Goal: Task Accomplishment & Management: Manage account settings

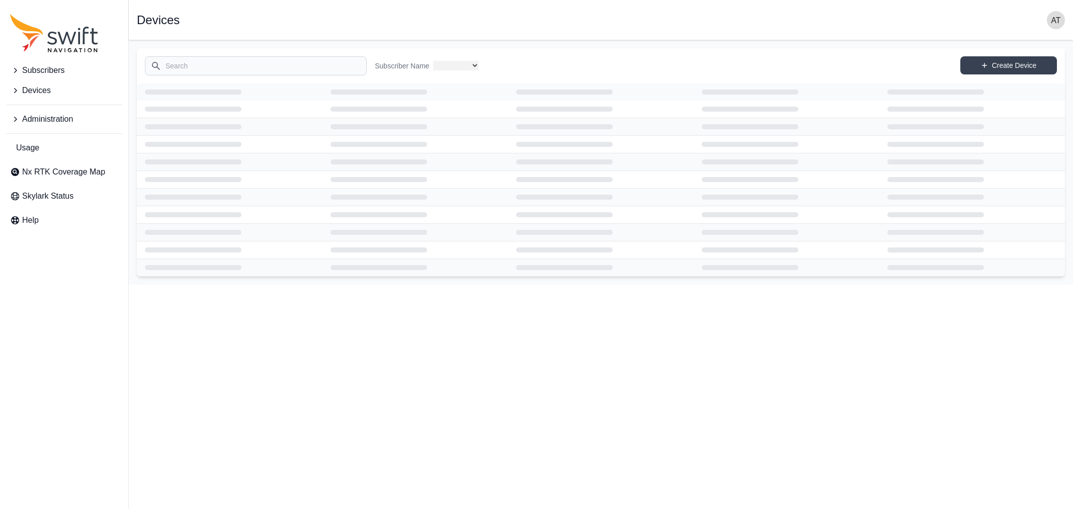
select select
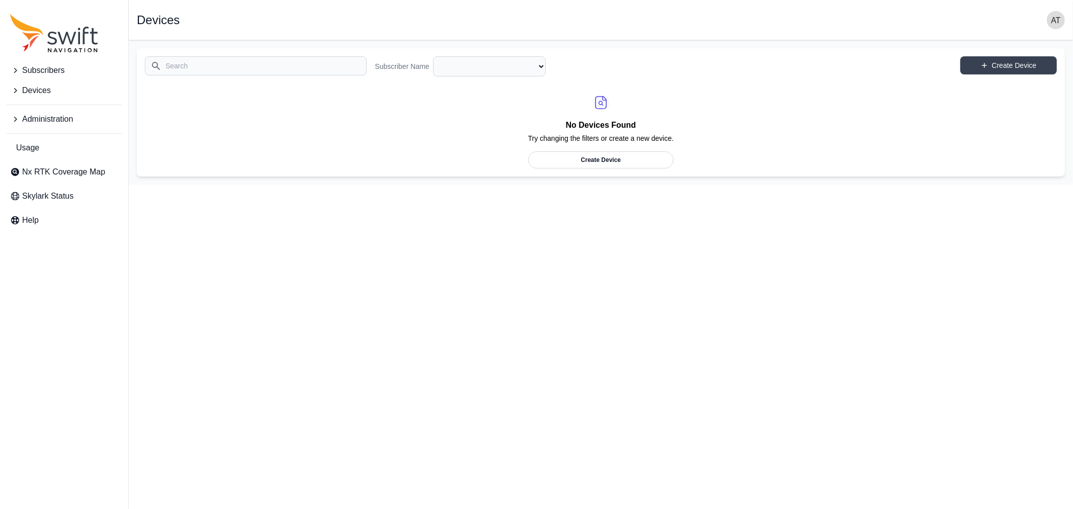
click at [1059, 17] on img "button" at bounding box center [1056, 20] width 18 height 18
click at [992, 122] on link "Sign out" at bounding box center [1017, 122] width 113 height 18
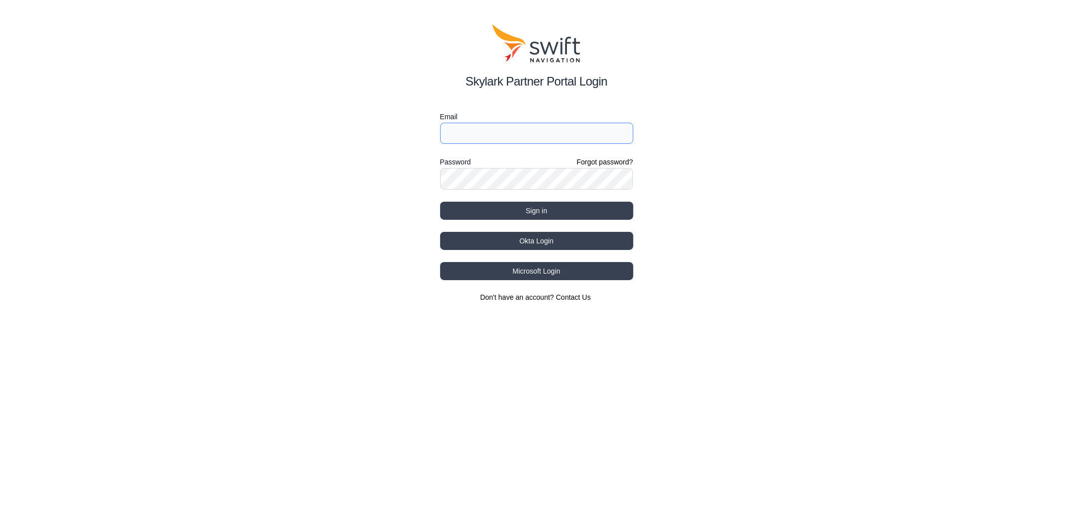
click at [509, 134] on input "Email" at bounding box center [536, 133] width 193 height 21
drag, startPoint x: 488, startPoint y: 133, endPoint x: 505, endPoint y: 127, distance: 17.7
click at [488, 133] on input "andreas.wehr@swift-nav.com" at bounding box center [536, 133] width 193 height 21
type input "[PERSON_NAME][EMAIL_ADDRESS][DOMAIN_NAME]"
click at [611, 112] on label "Email" at bounding box center [536, 117] width 193 height 12
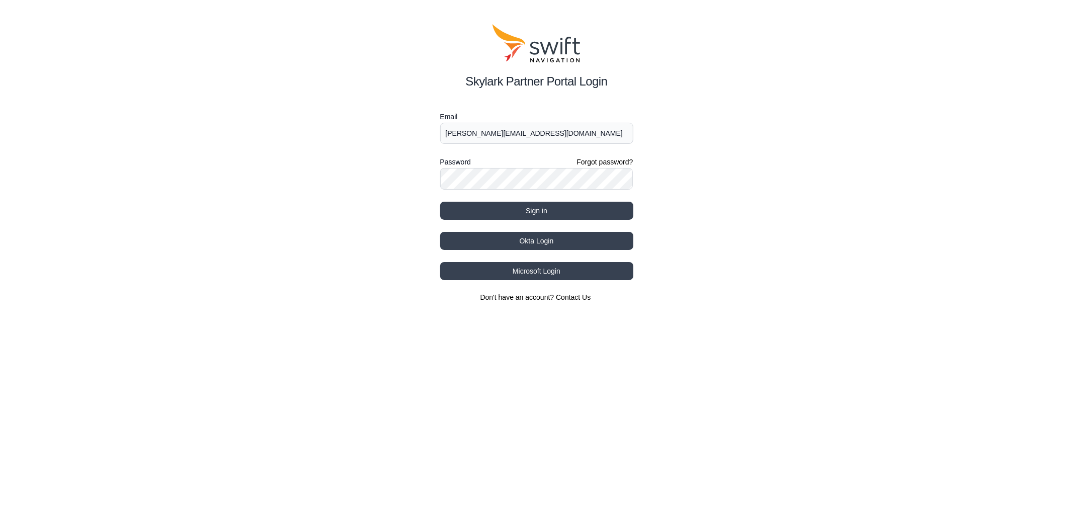
click at [708, 144] on div "Skylark Partner Portal Login Email andreas.wehr+testnex@swift-nav.com Password …" at bounding box center [536, 163] width 1073 height 327
click at [617, 212] on button "Sign in" at bounding box center [536, 211] width 193 height 18
select select
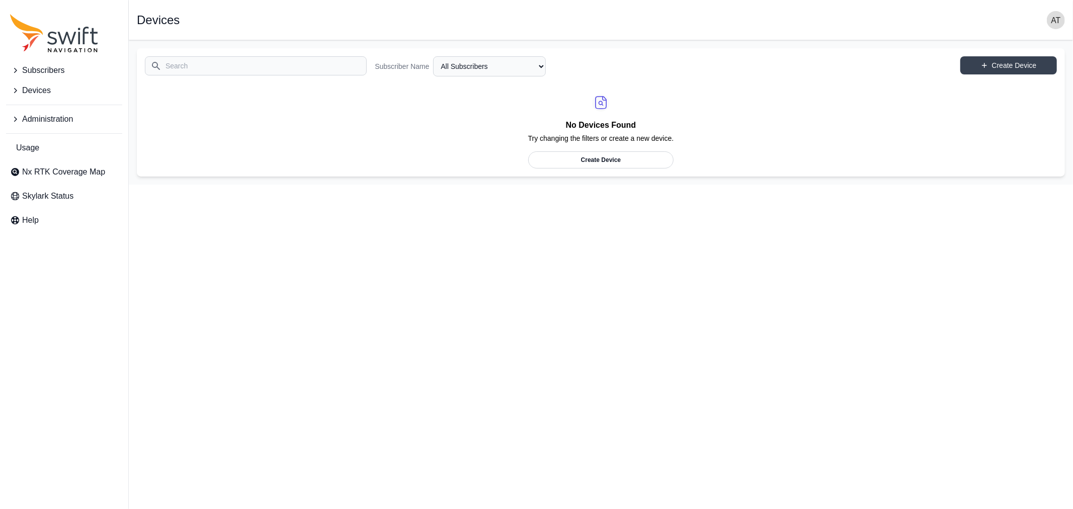
click at [31, 88] on span "Devices" at bounding box center [36, 91] width 29 height 12
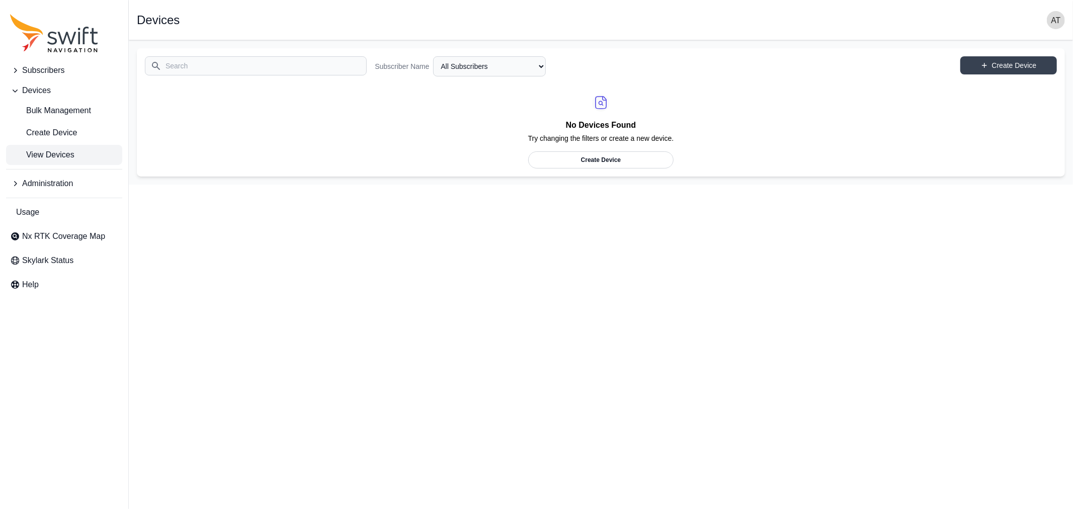
click at [58, 183] on span "Administration" at bounding box center [47, 184] width 51 height 12
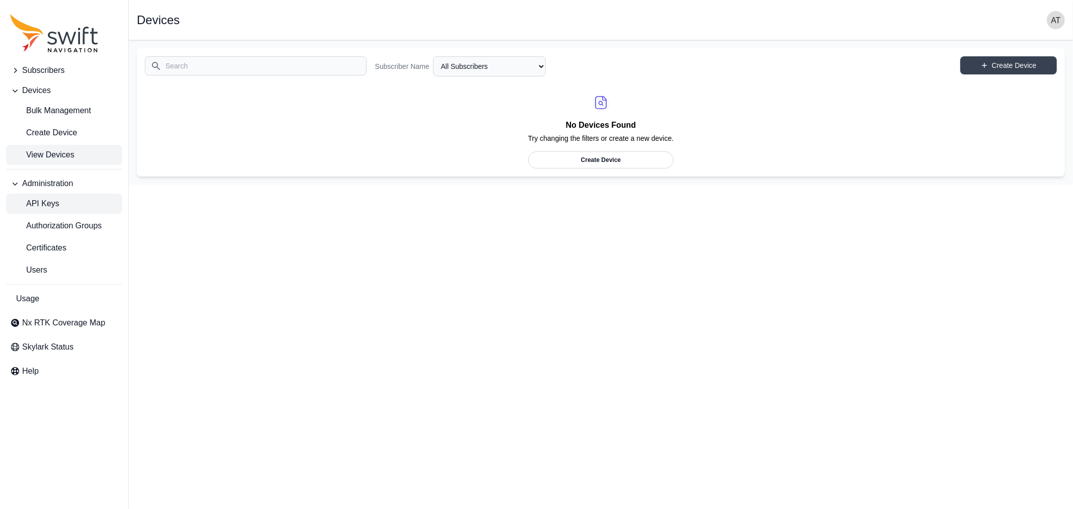
click at [50, 204] on span "API Keys" at bounding box center [34, 204] width 49 height 12
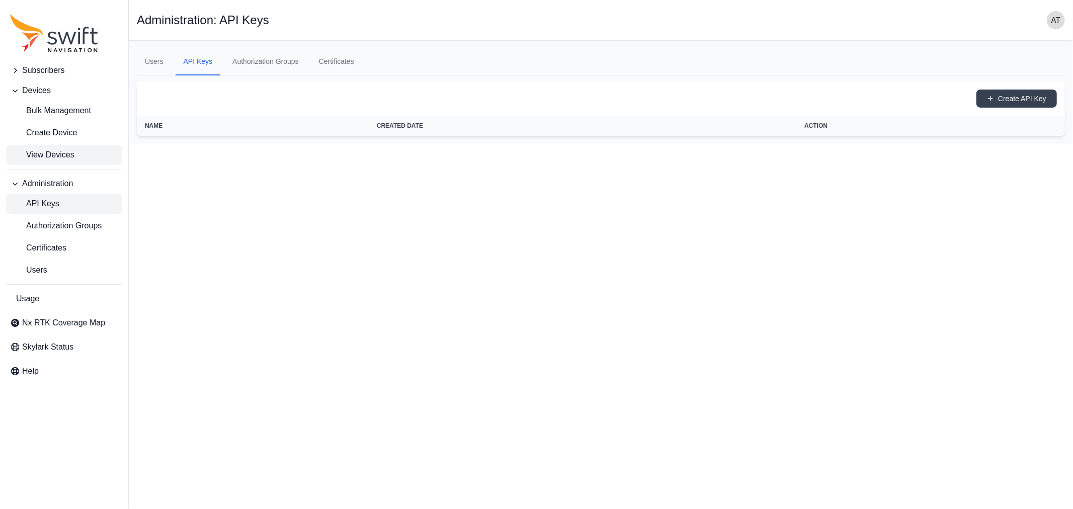
click at [43, 154] on span "View Devices" at bounding box center [42, 155] width 64 height 12
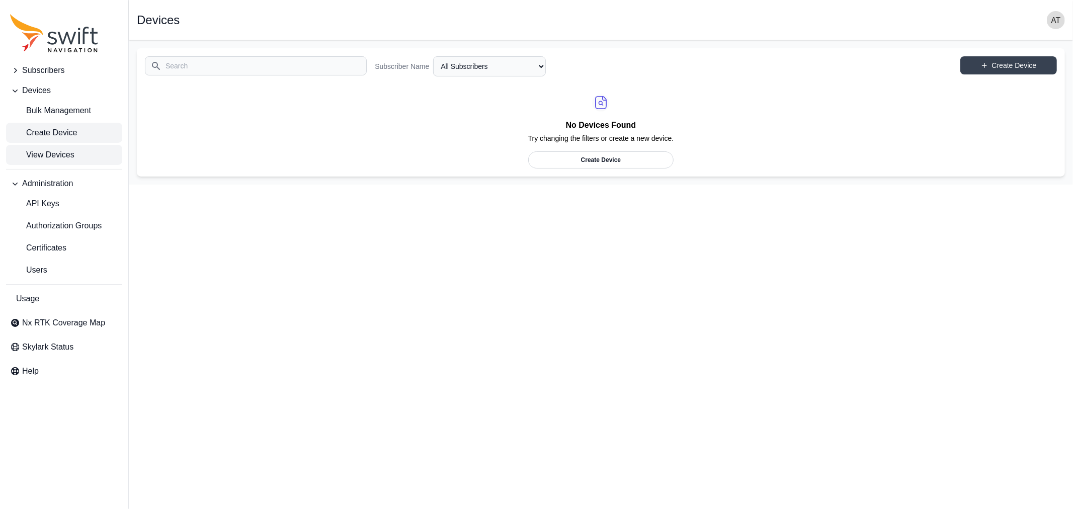
click at [43, 137] on span "Create Device" at bounding box center [43, 133] width 67 height 12
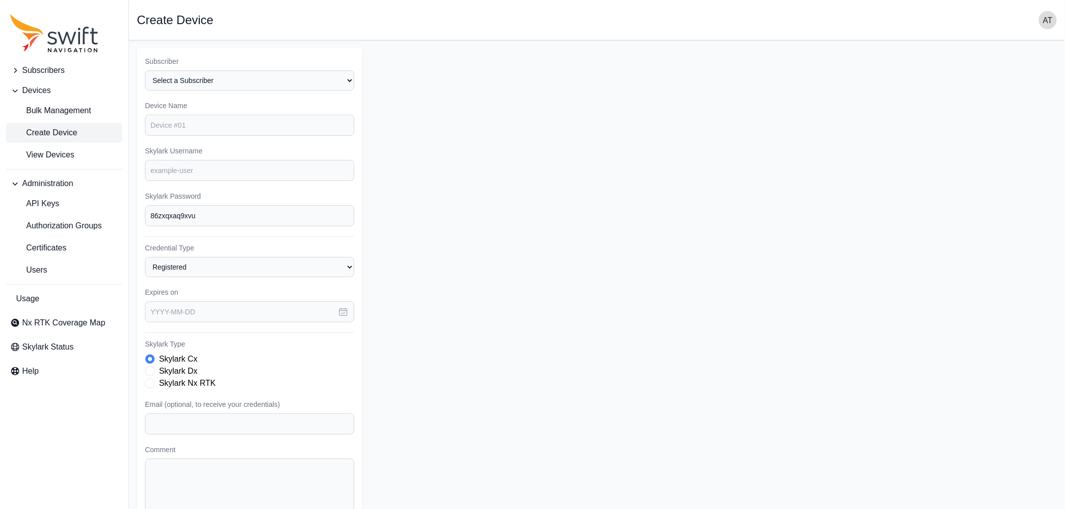
click at [51, 72] on span "Subscribers" at bounding box center [43, 70] width 42 height 12
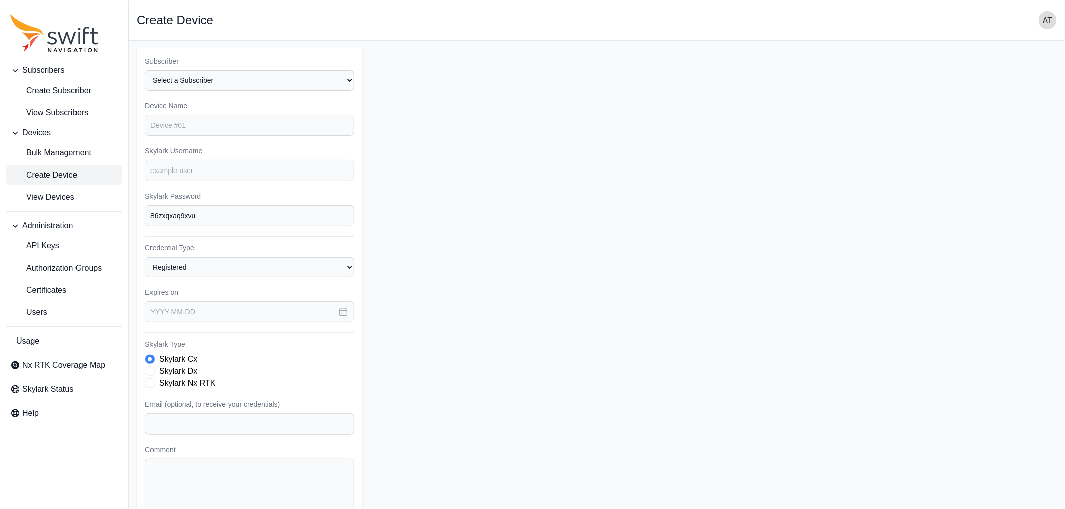
click at [51, 72] on span "Subscribers" at bounding box center [43, 70] width 42 height 12
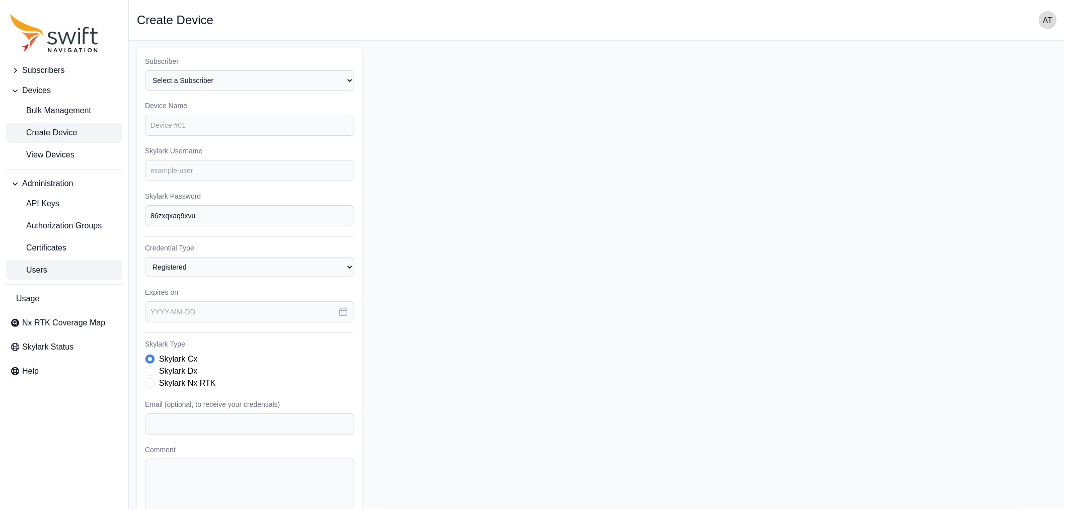
click at [48, 265] on link "Users" at bounding box center [64, 270] width 116 height 20
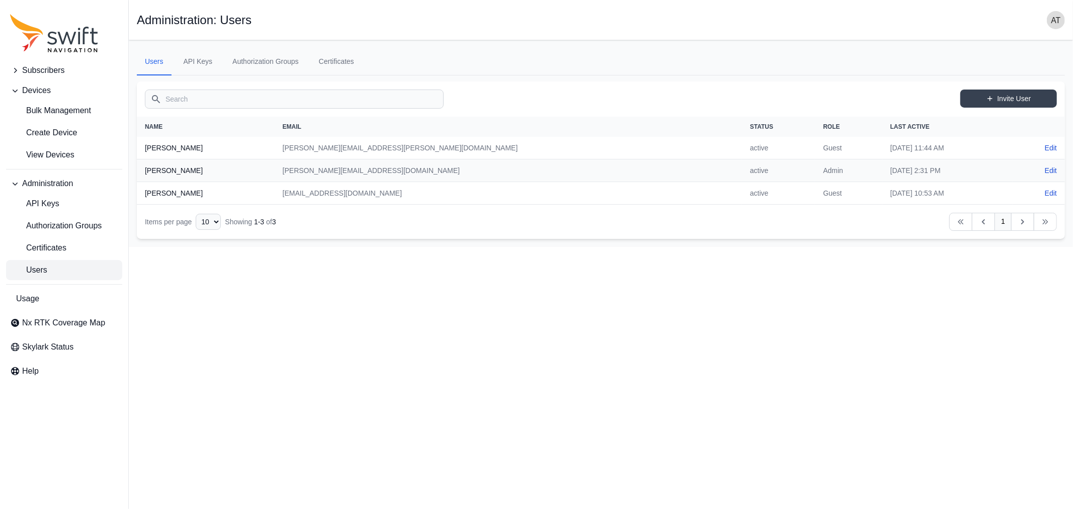
click at [1056, 20] on img "button" at bounding box center [1056, 20] width 18 height 18
click at [1002, 122] on link "Sign out" at bounding box center [1017, 122] width 113 height 18
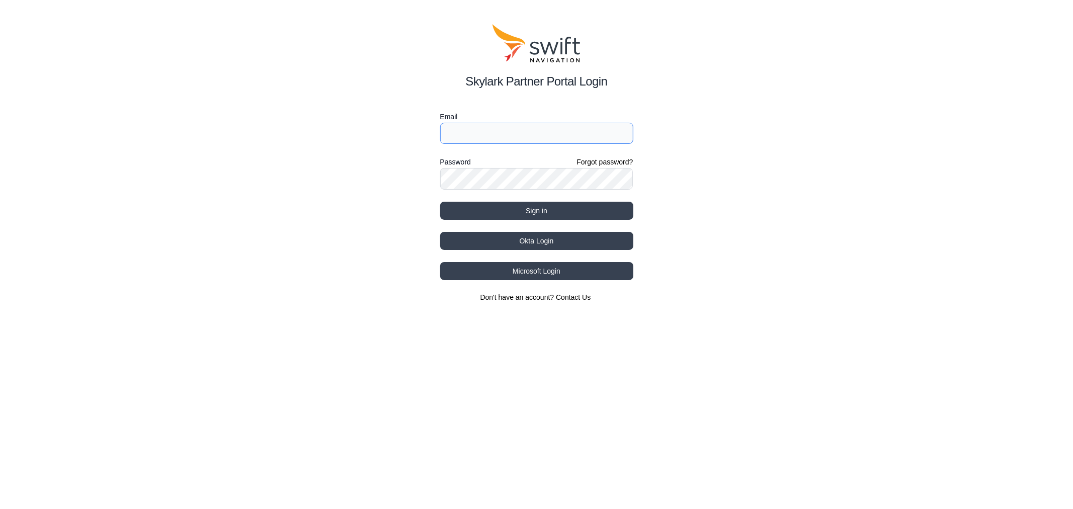
click at [510, 133] on input "Email" at bounding box center [536, 133] width 193 height 21
click at [808, 160] on div "Skylark Partner Portal Login Email Password Forgot password? Sign in Okta Login…" at bounding box center [536, 163] width 1073 height 327
click at [594, 132] on input "Email" at bounding box center [536, 133] width 193 height 21
type input "[PERSON_NAME][EMAIL_ADDRESS][DOMAIN_NAME]"
select select
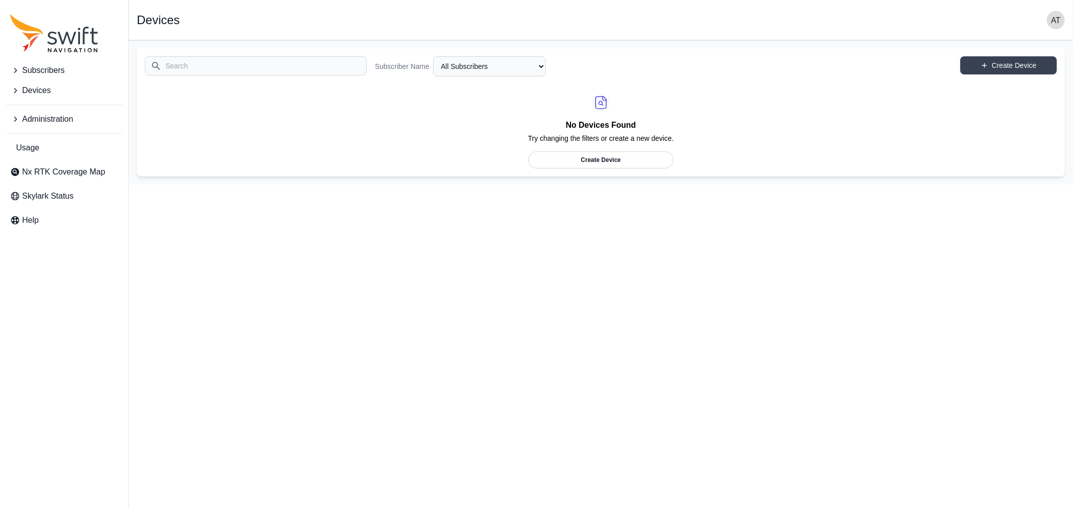
click at [28, 89] on span "Devices" at bounding box center [36, 91] width 29 height 12
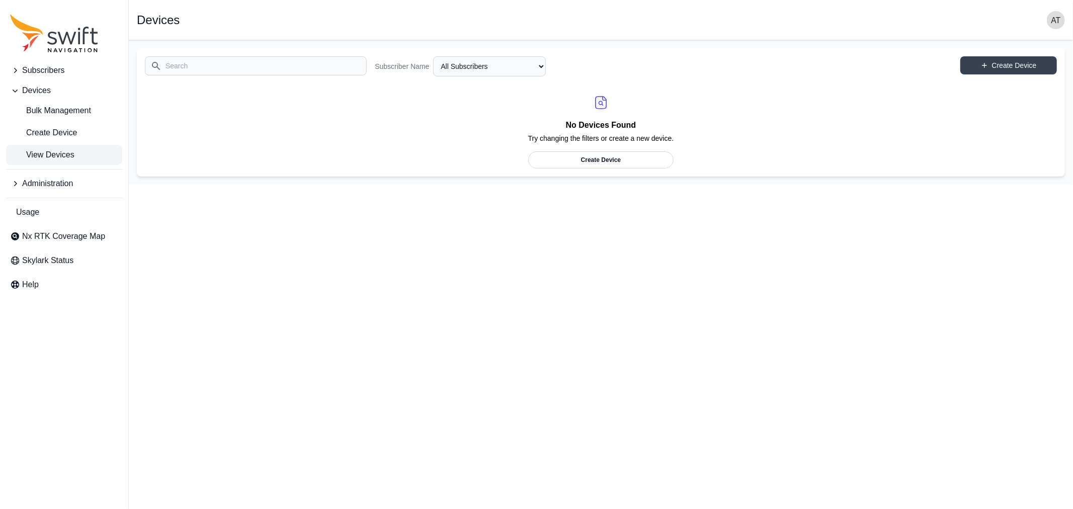
click at [37, 180] on span "Administration" at bounding box center [47, 184] width 51 height 12
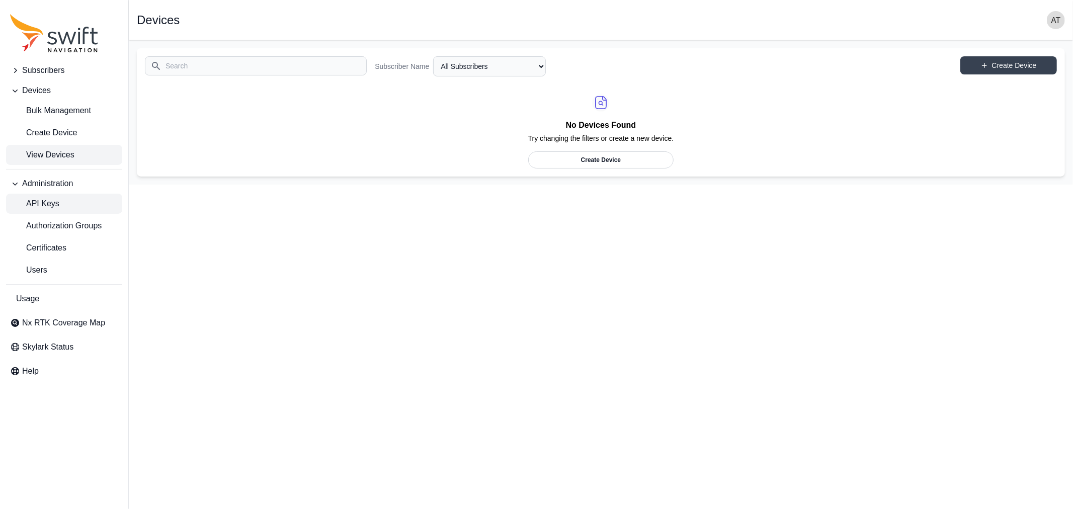
click at [44, 199] on span "API Keys" at bounding box center [34, 204] width 49 height 12
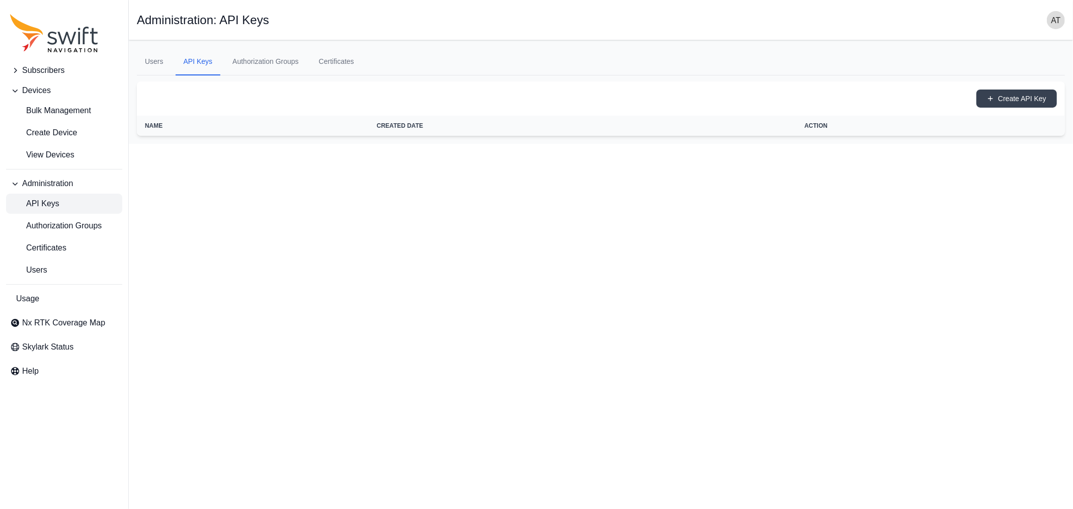
click at [1060, 22] on img "button" at bounding box center [1056, 20] width 18 height 18
click at [1013, 122] on link "Sign out" at bounding box center [1017, 122] width 113 height 18
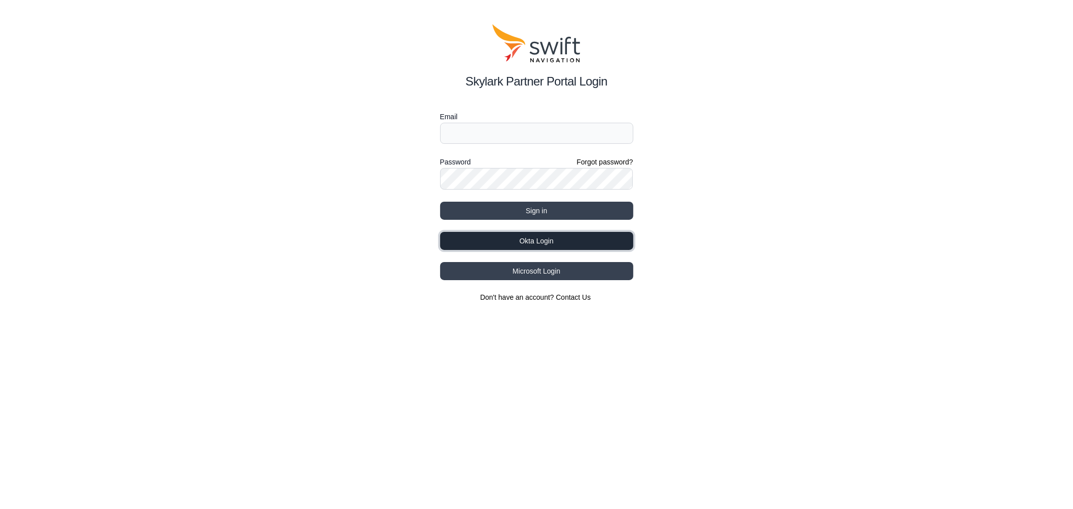
click at [550, 242] on button "Okta Login" at bounding box center [536, 241] width 193 height 18
